Goal: Task Accomplishment & Management: Manage account settings

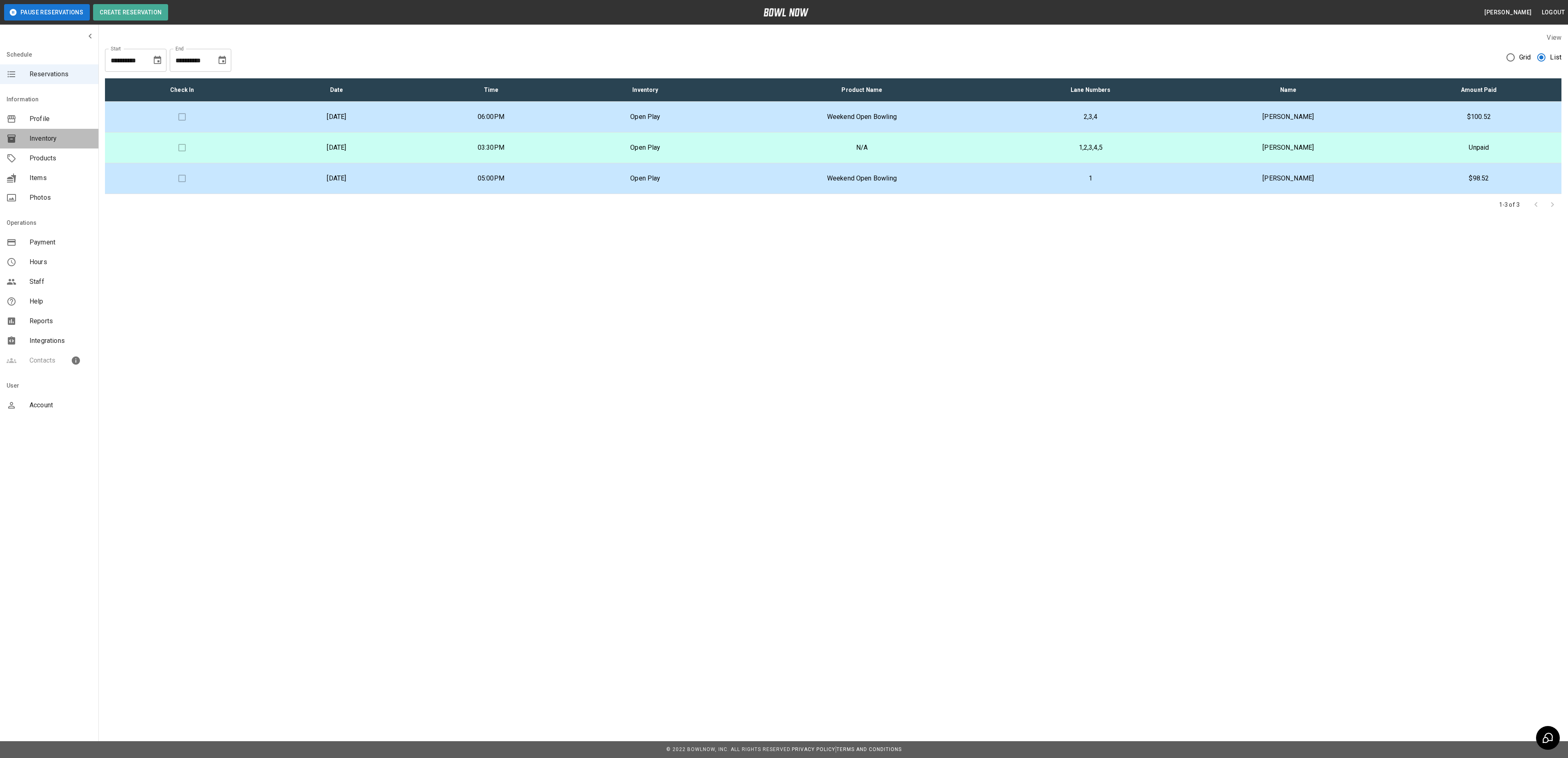
click at [26, 144] on div "Inventory" at bounding box center [49, 139] width 99 height 19
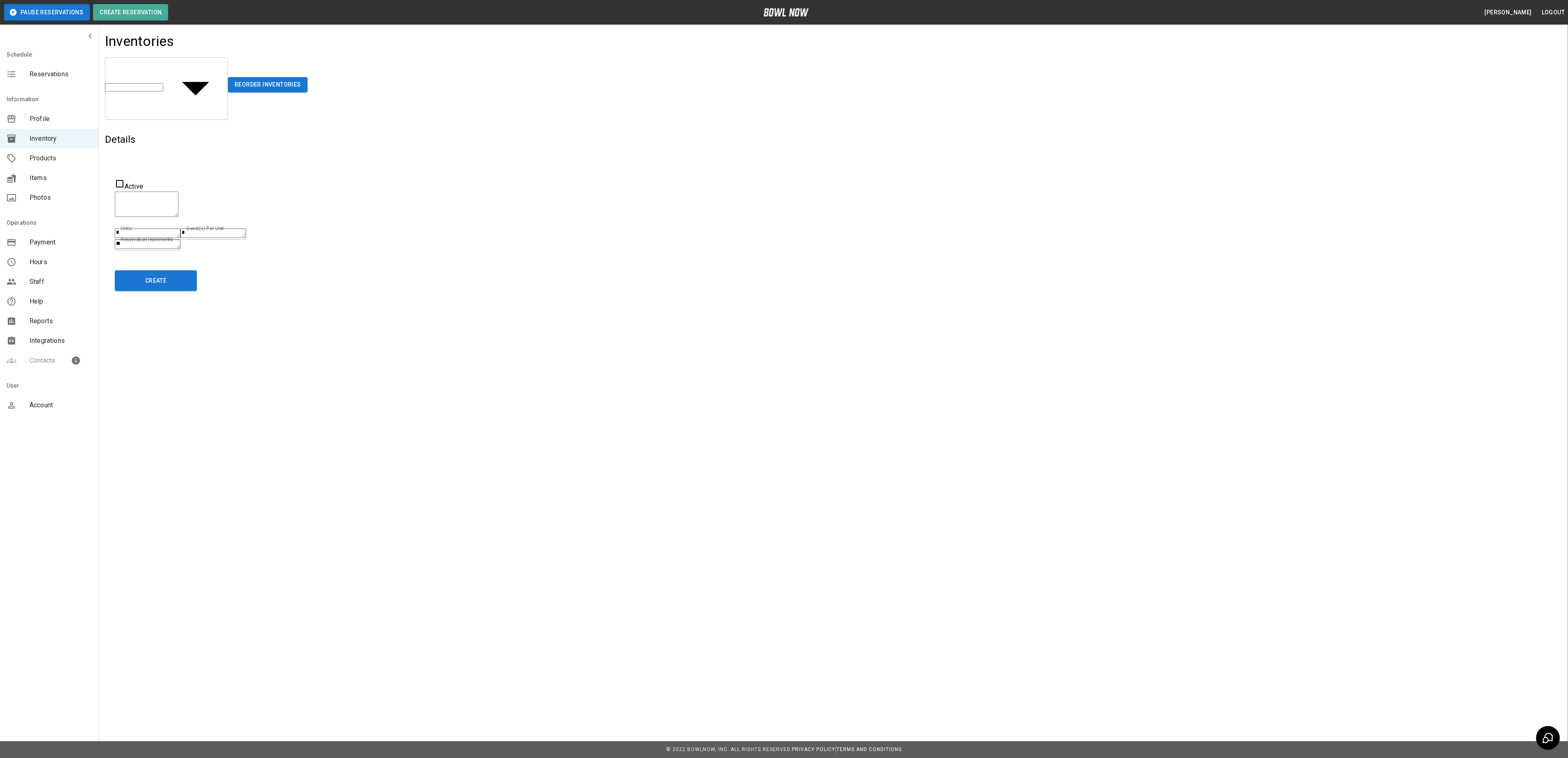
click at [213, 65] on body "Pause Reservations Create Reservation [PERSON_NAME] Logout Schedule Reservation…" at bounding box center [784, 379] width 1568 height 758
type input "**********"
type input "*********"
type textarea "********"
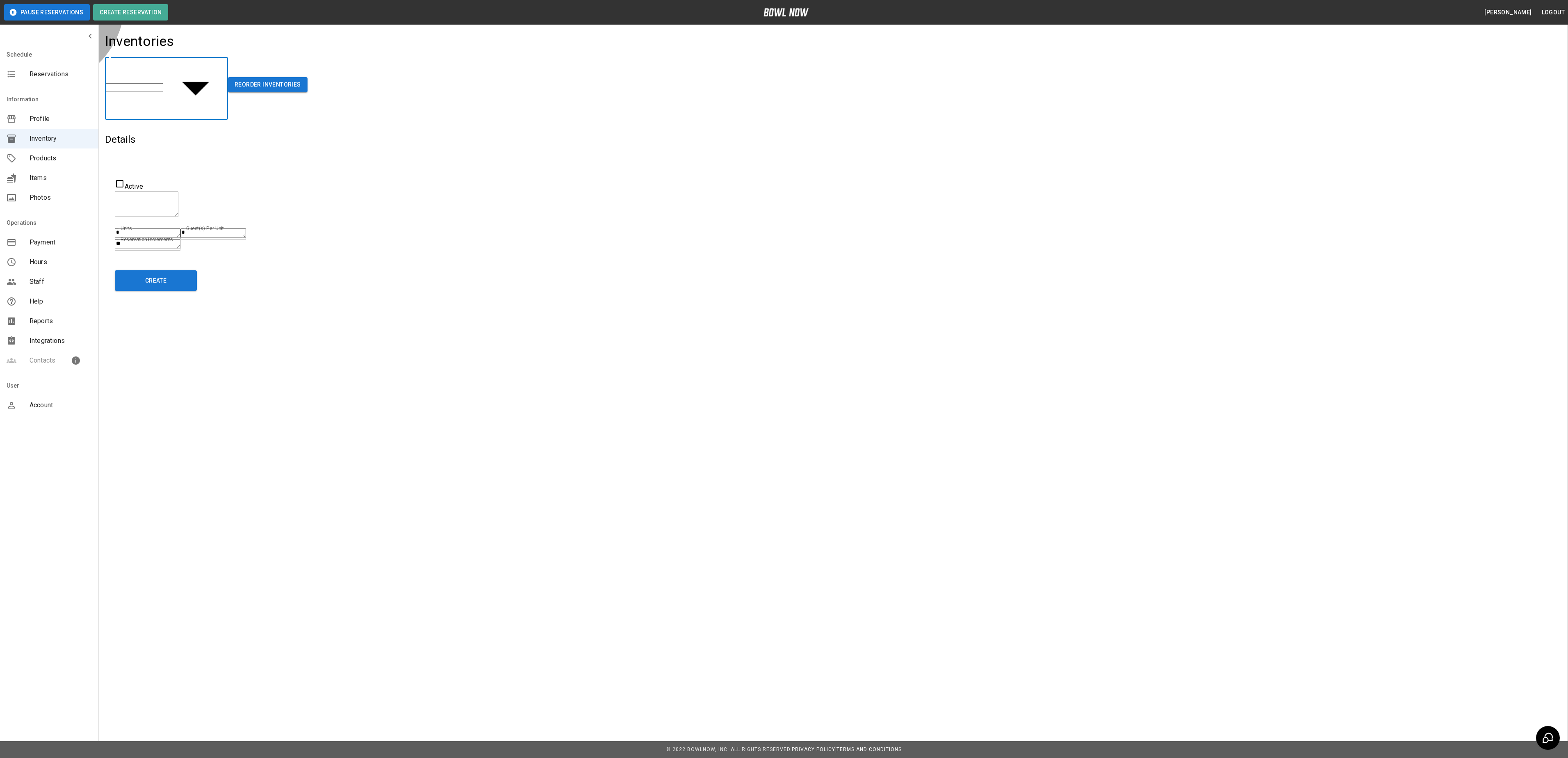
type textarea "**"
type textarea "*"
type textarea "**"
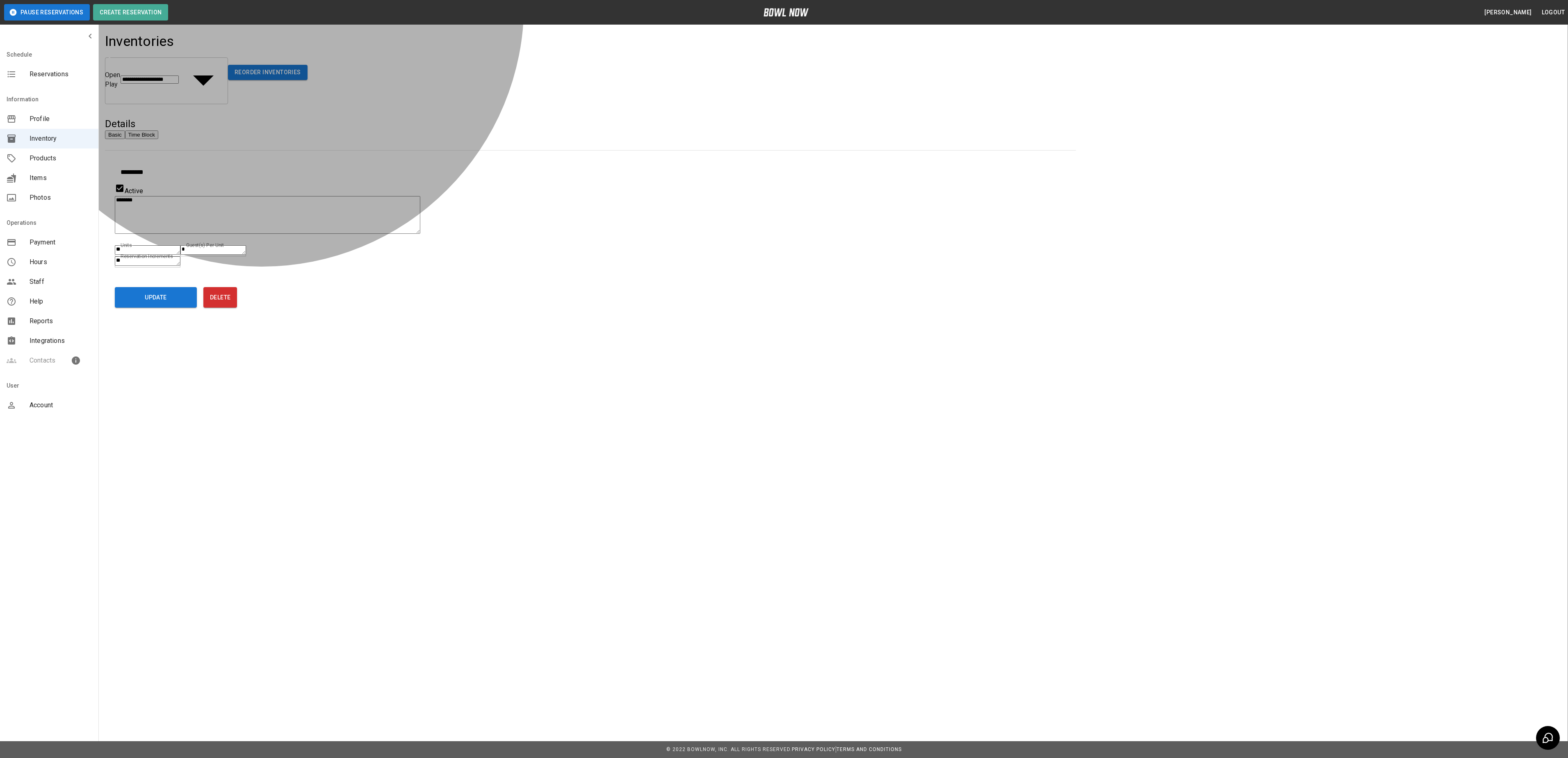
click at [158, 130] on button "Time Block" at bounding box center [141, 135] width 33 height 9
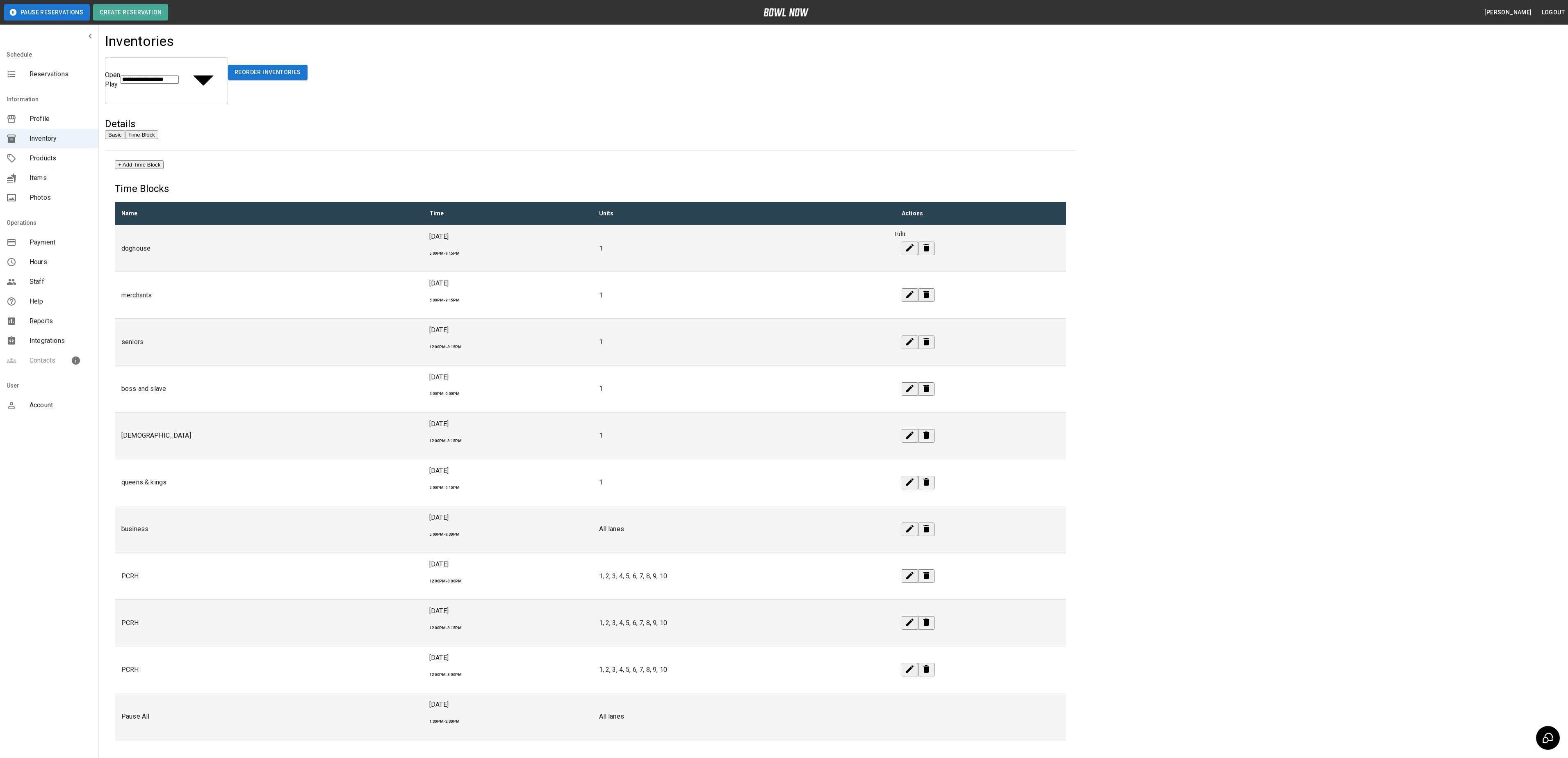
click at [651, 243] on icon "edit" at bounding box center [910, 248] width 10 height 10
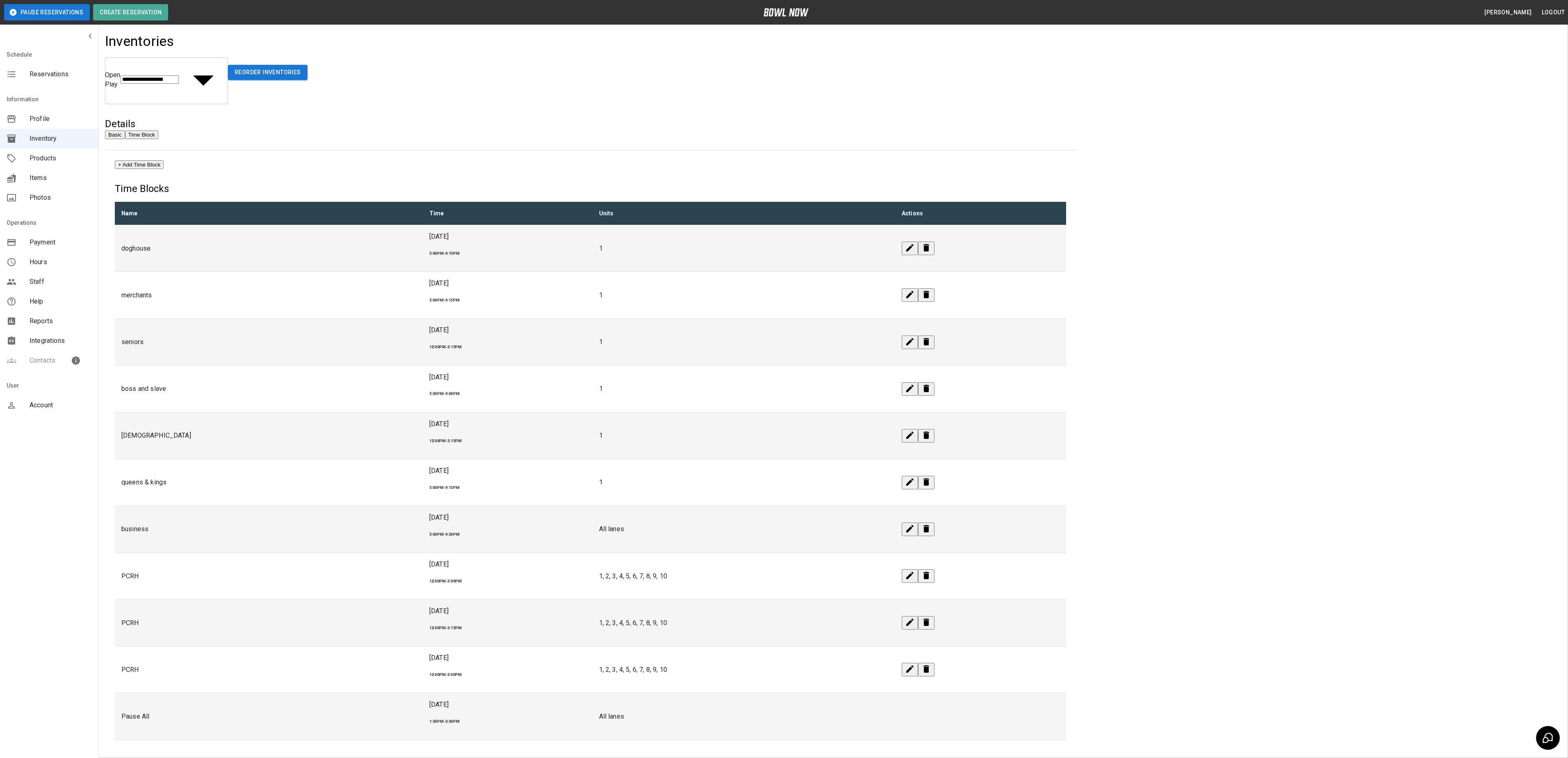
drag, startPoint x: 850, startPoint y: 318, endPoint x: 831, endPoint y: 321, distance: 19.2
drag, startPoint x: 798, startPoint y: 352, endPoint x: 808, endPoint y: 352, distance: 10.0
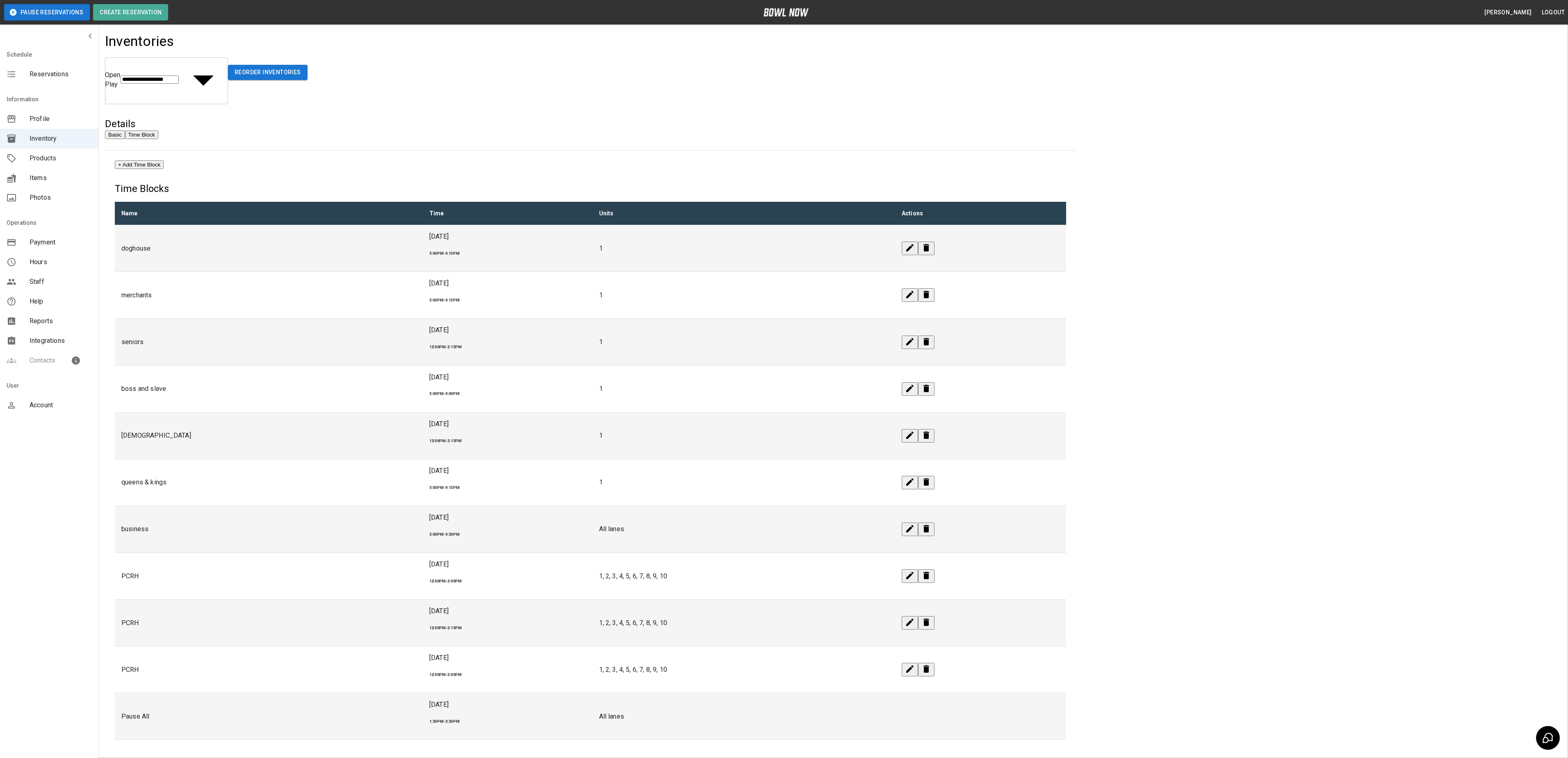
drag, startPoint x: 709, startPoint y: 385, endPoint x: 723, endPoint y: 385, distance: 14.0
drag, startPoint x: 756, startPoint y: 384, endPoint x: 775, endPoint y: 382, distance: 19.1
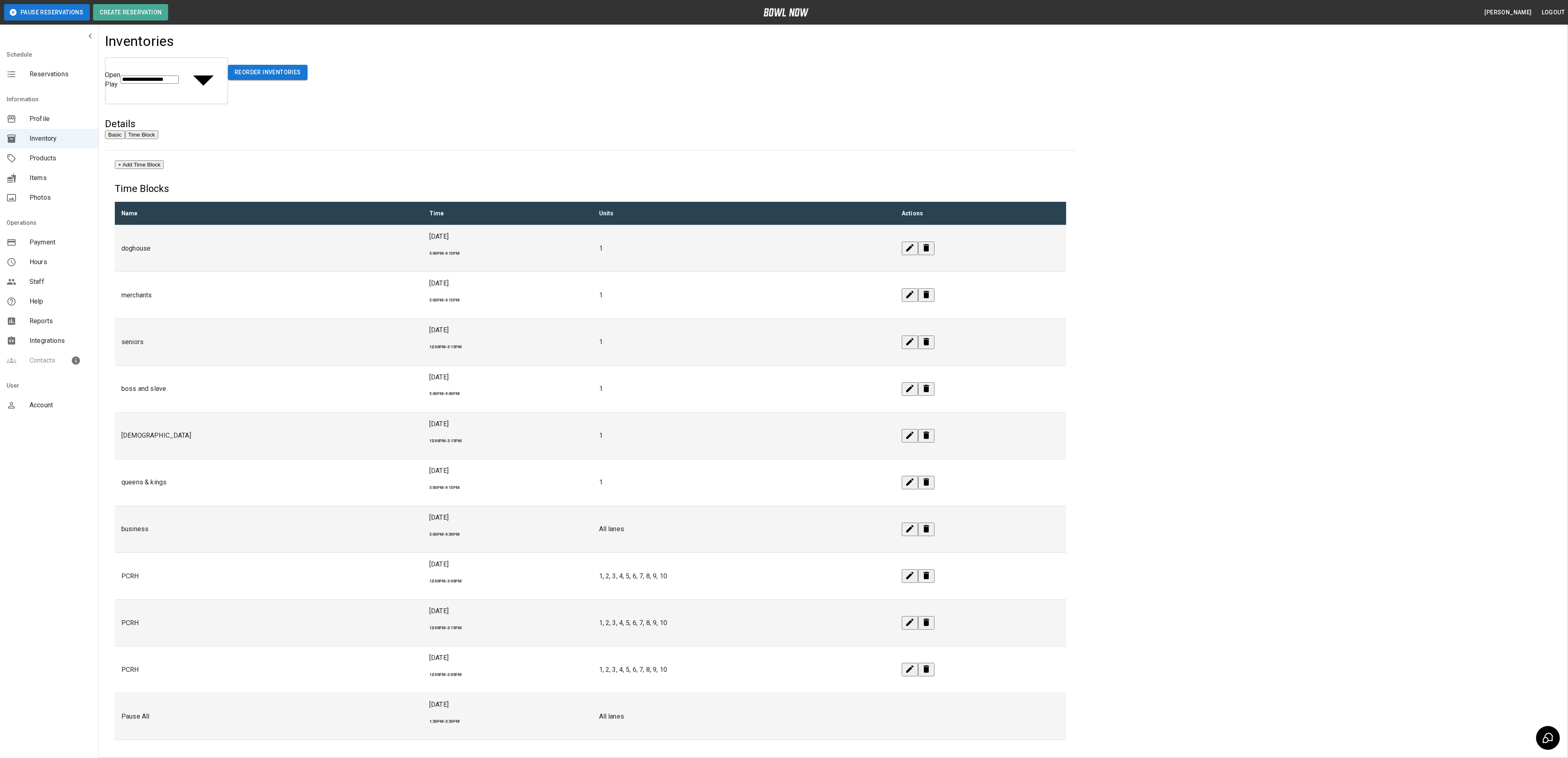
drag, startPoint x: 800, startPoint y: 383, endPoint x: 805, endPoint y: 383, distance: 5.0
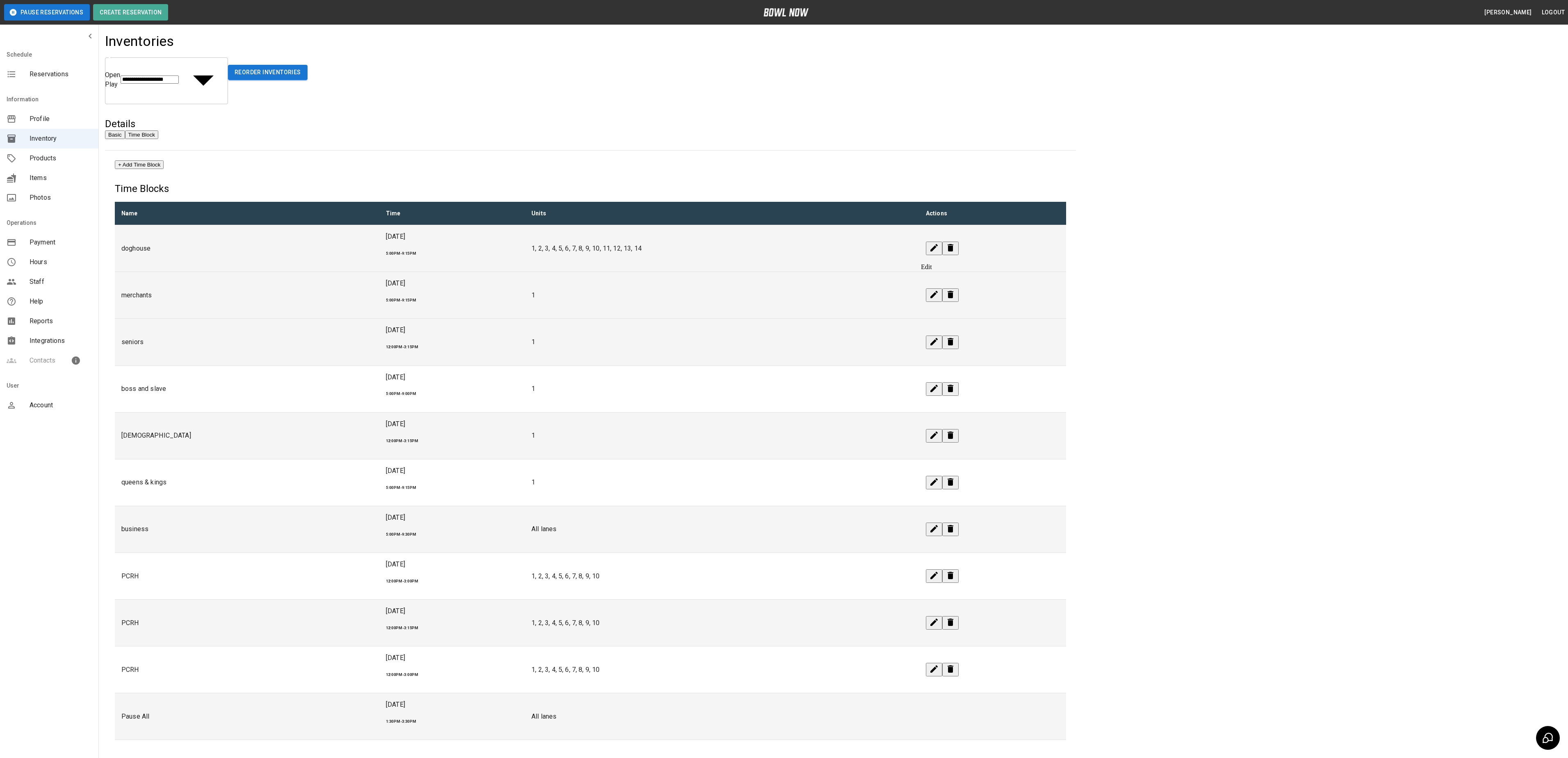
click at [651, 290] on icon "edit" at bounding box center [934, 295] width 10 height 10
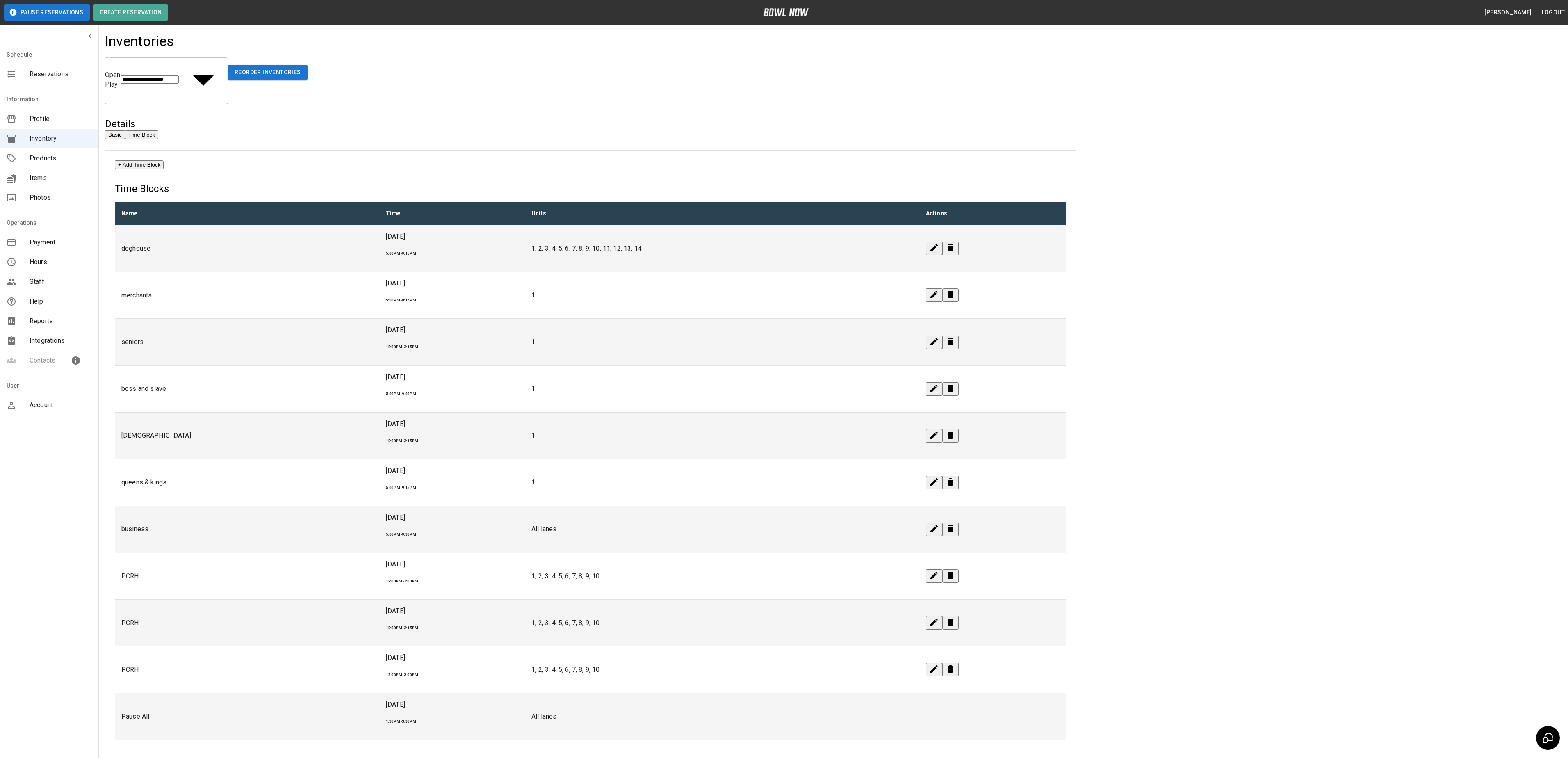
drag, startPoint x: 840, startPoint y: 312, endPoint x: 834, endPoint y: 316, distance: 7.2
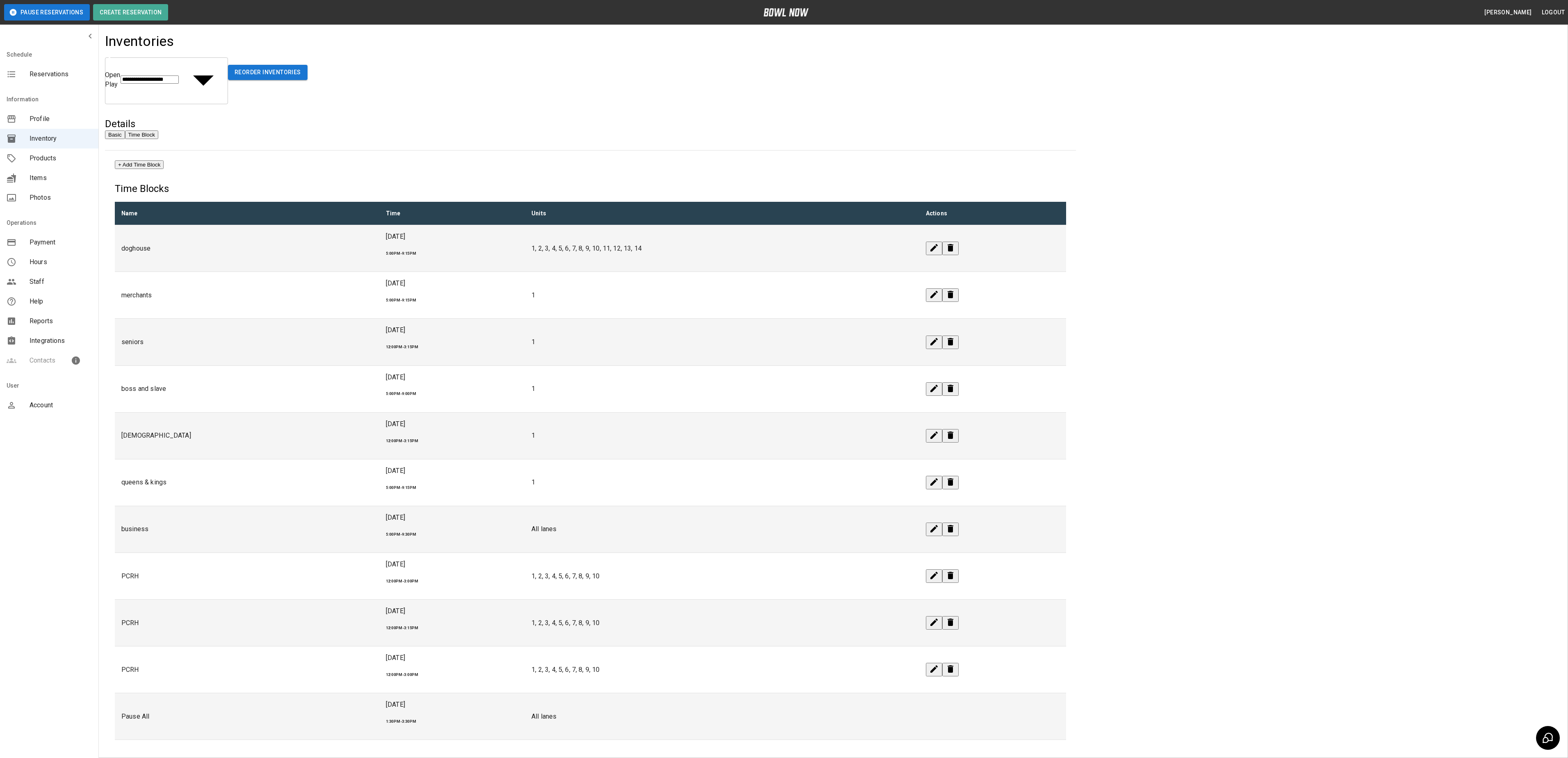
drag, startPoint x: 718, startPoint y: 412, endPoint x: 749, endPoint y: 413, distance: 31.0
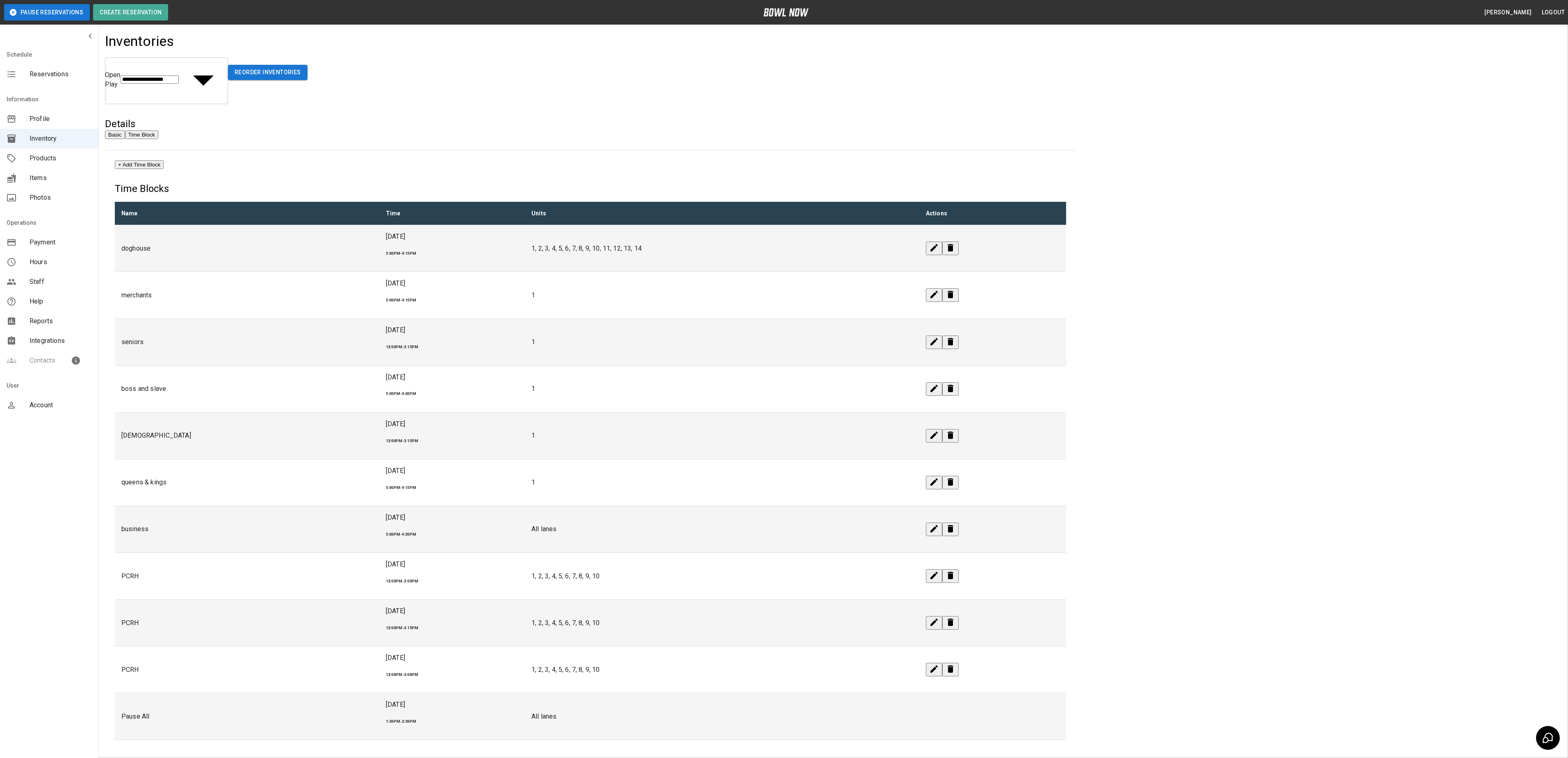
click at [651, 337] on icon "edit" at bounding box center [934, 342] width 10 height 10
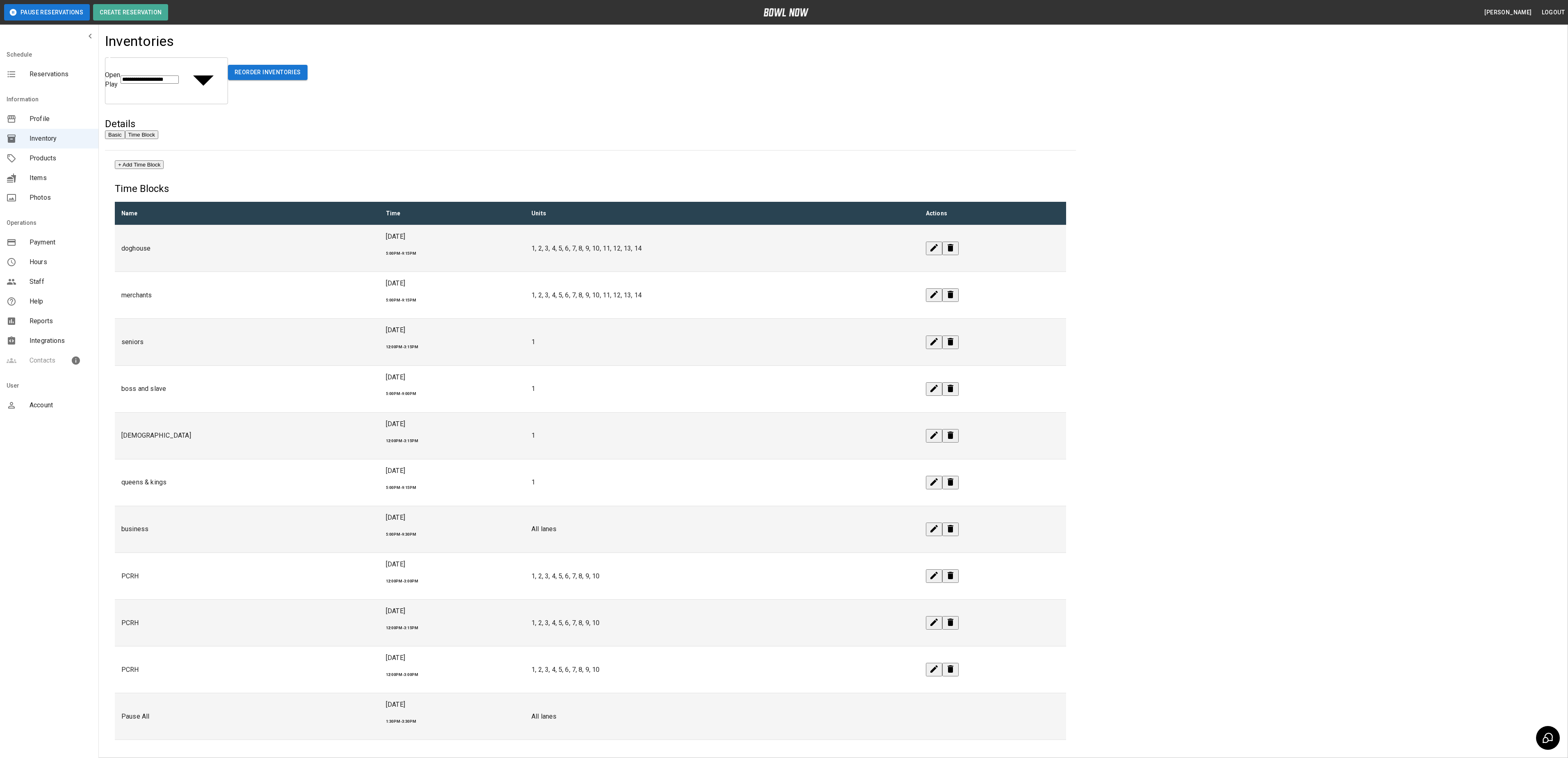
drag, startPoint x: 849, startPoint y: 346, endPoint x: 825, endPoint y: 350, distance: 24.3
drag, startPoint x: 727, startPoint y: 498, endPoint x: 730, endPoint y: 365, distance: 133.0
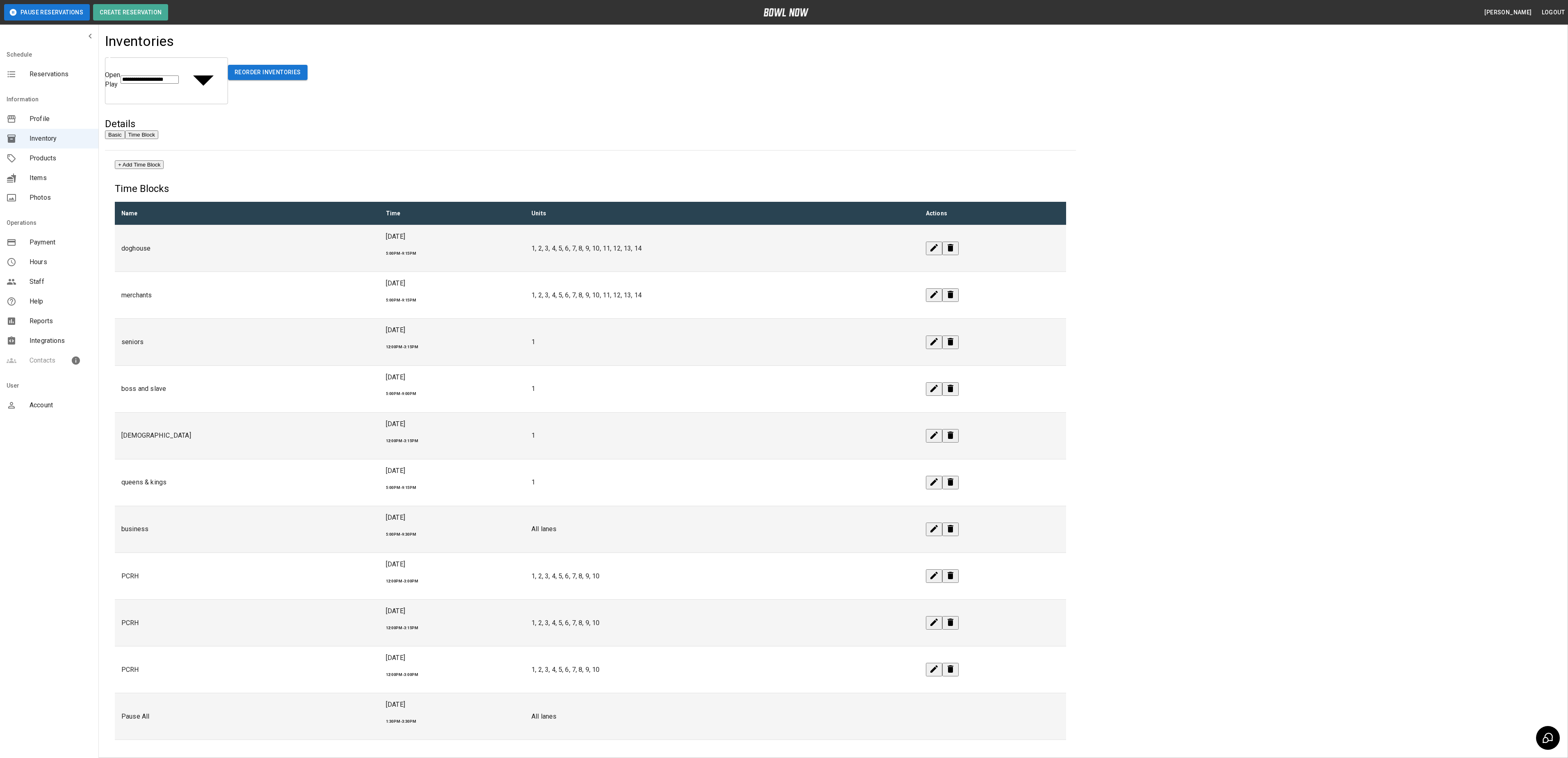
click at [651, 384] on icon "edit" at bounding box center [934, 388] width 10 height 10
drag, startPoint x: 796, startPoint y: 317, endPoint x: 827, endPoint y: 317, distance: 31.0
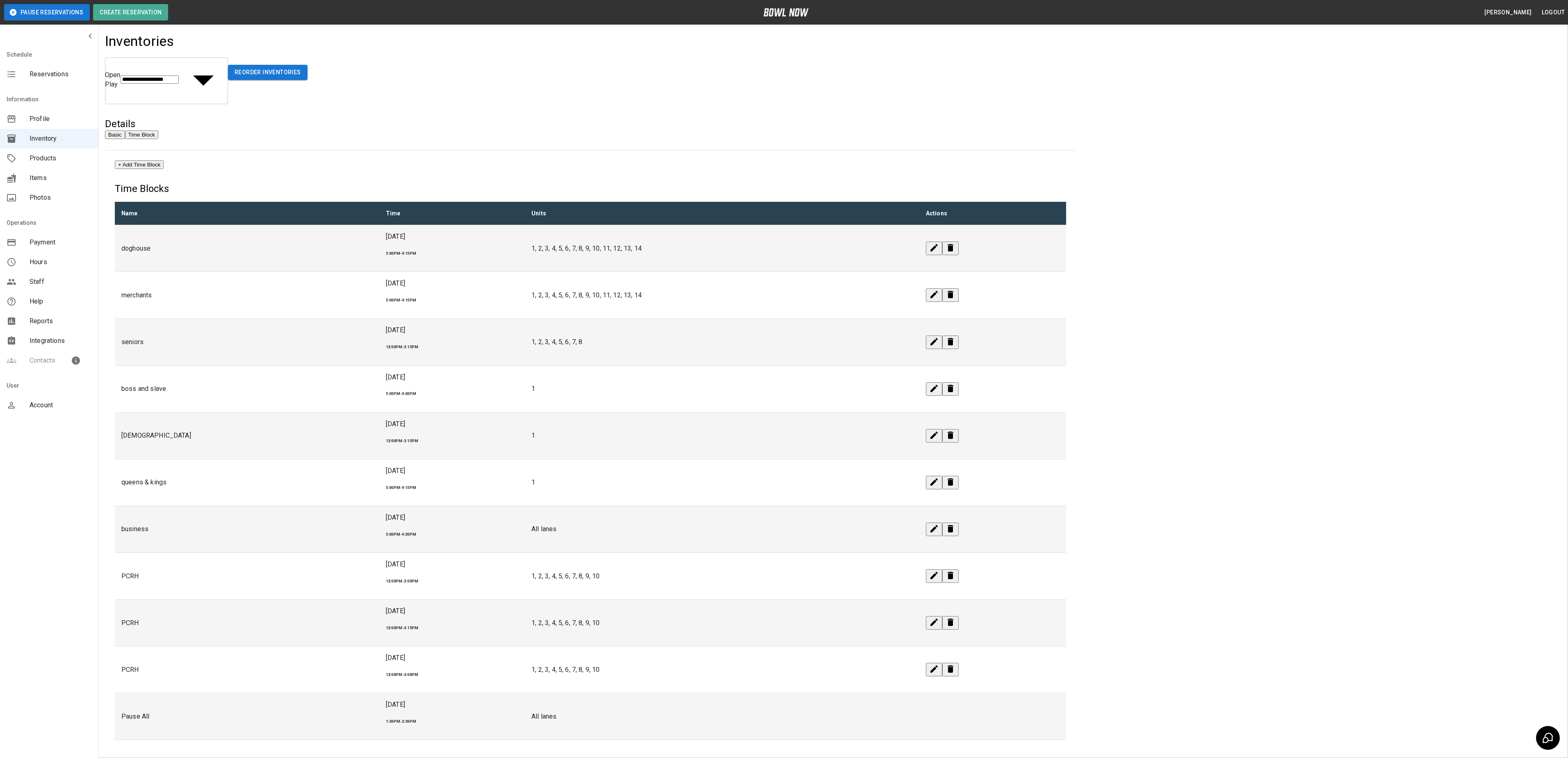
drag, startPoint x: 805, startPoint y: 353, endPoint x: 814, endPoint y: 355, distance: 9.2
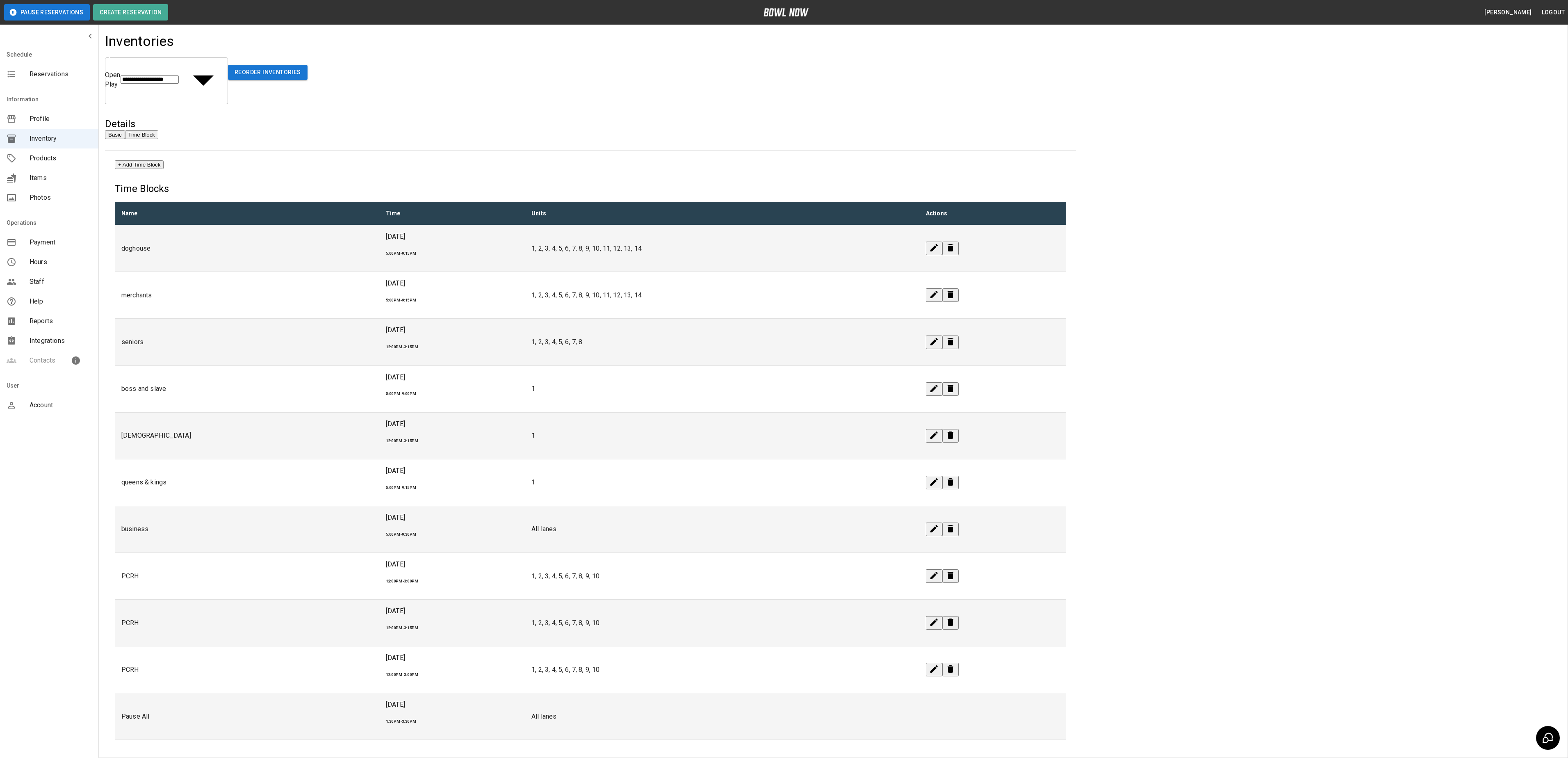
drag, startPoint x: 834, startPoint y: 355, endPoint x: 850, endPoint y: 353, distance: 16.1
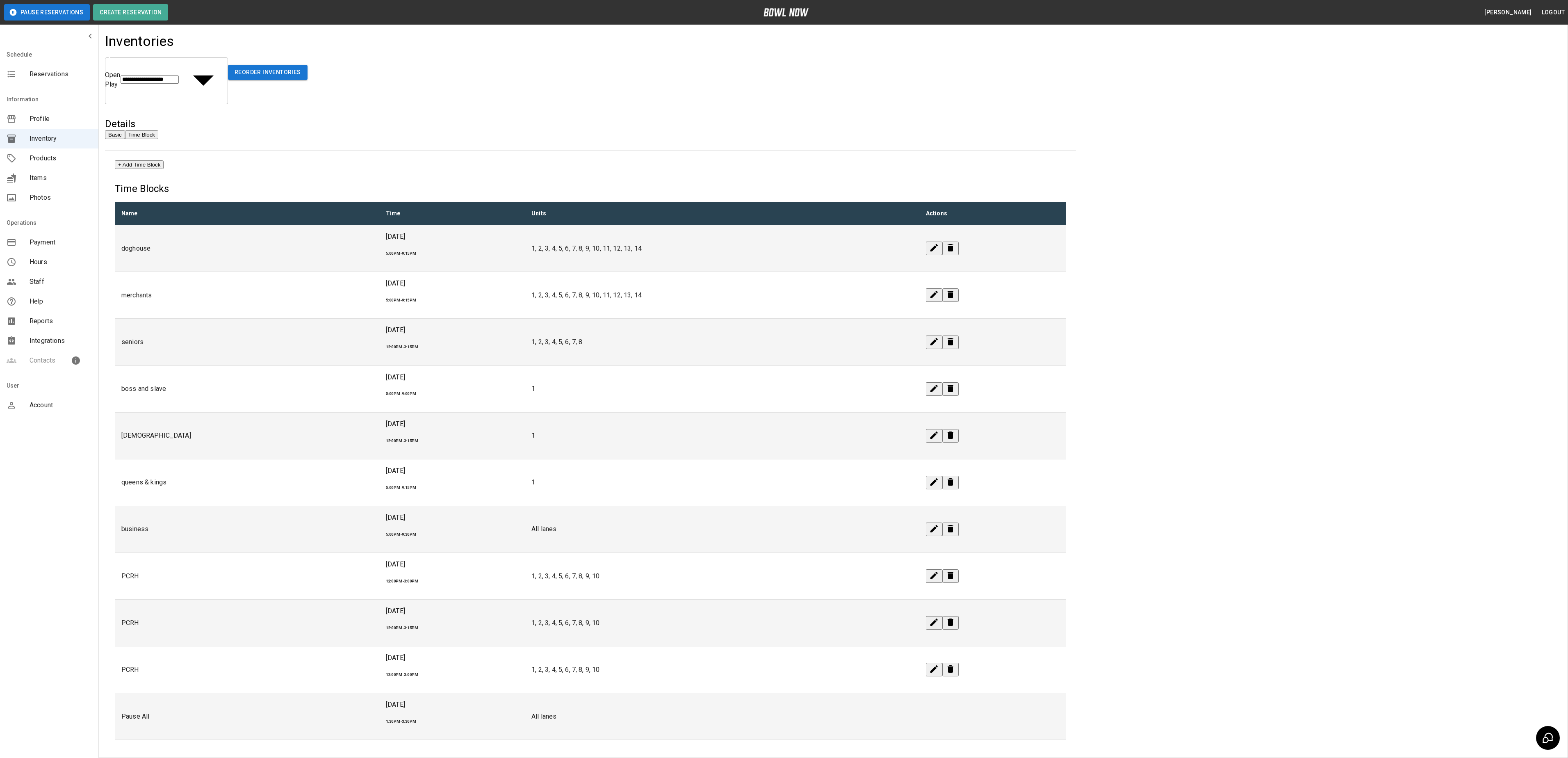
click at [651, 430] on icon "edit" at bounding box center [934, 435] width 10 height 10
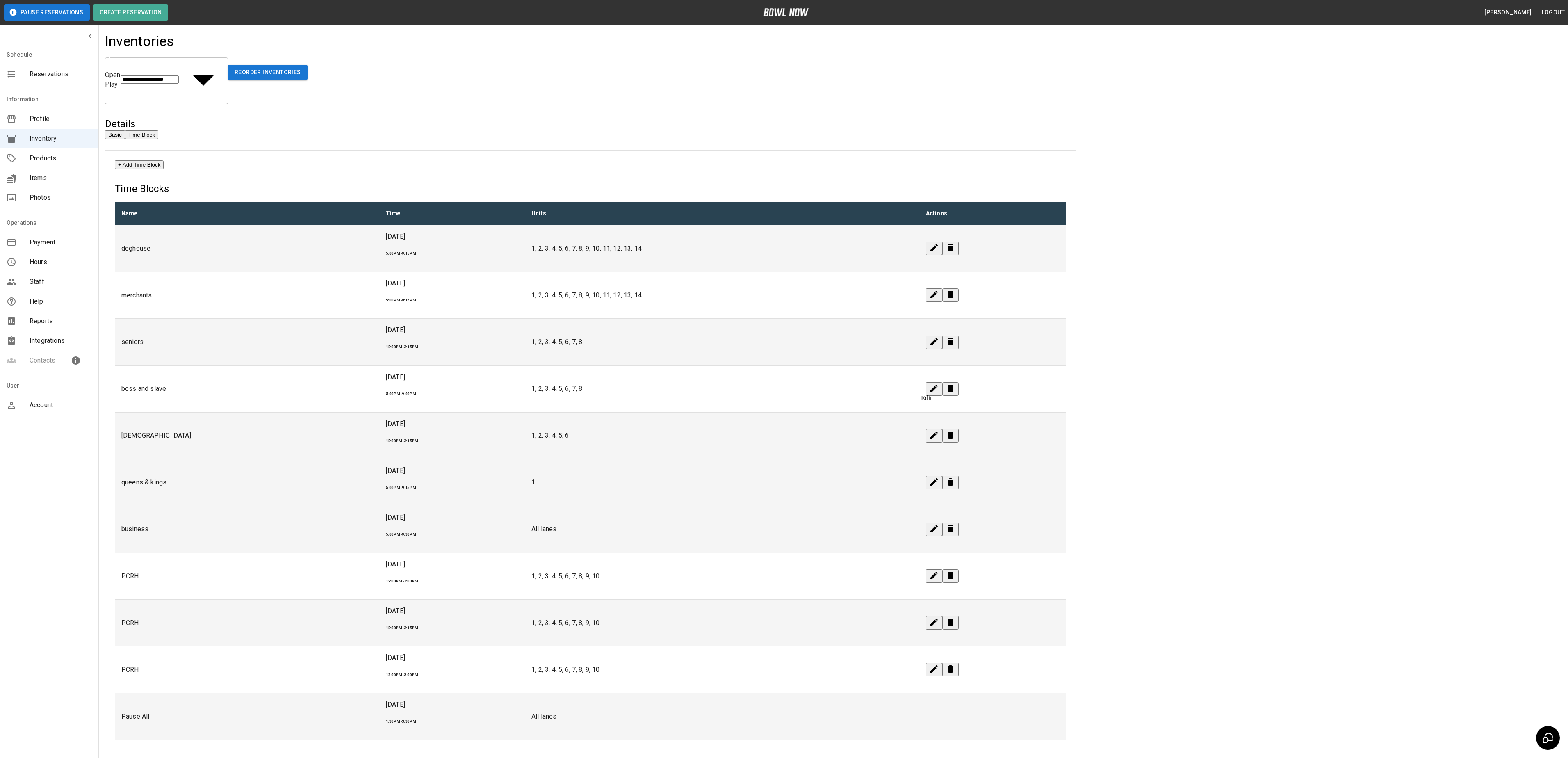
click at [651, 477] on icon "edit" at bounding box center [934, 482] width 10 height 10
